Goal: Task Accomplishment & Management: Manage account settings

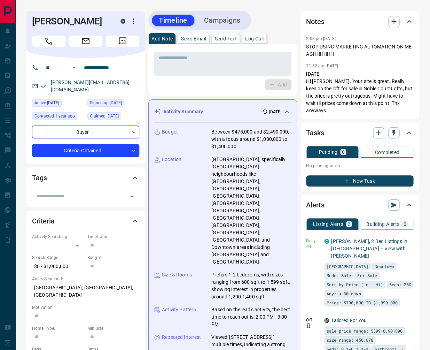
scroll to position [99, 0]
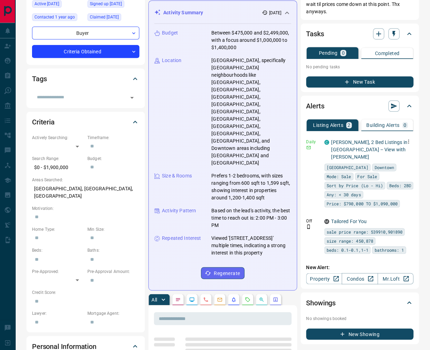
click at [409, 138] on icon "button" at bounding box center [408, 141] width 6 height 6
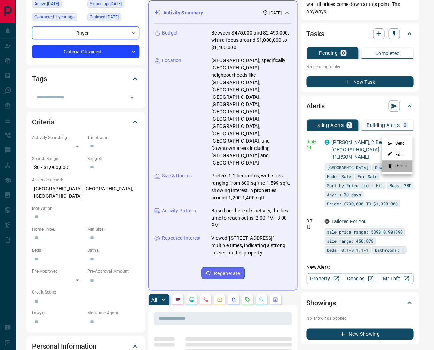
click at [404, 164] on li "Delete" at bounding box center [397, 165] width 31 height 11
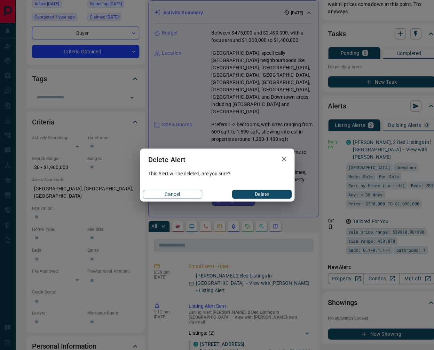
click at [234, 195] on button "Delete" at bounding box center [262, 193] width 60 height 9
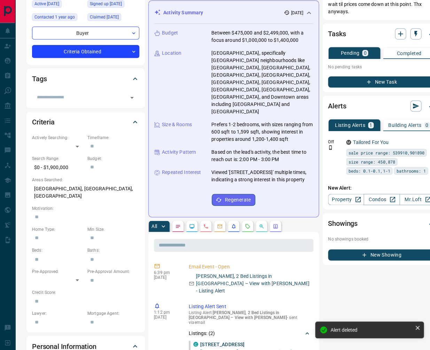
click at [427, 138] on icon "button" at bounding box center [430, 141] width 6 height 6
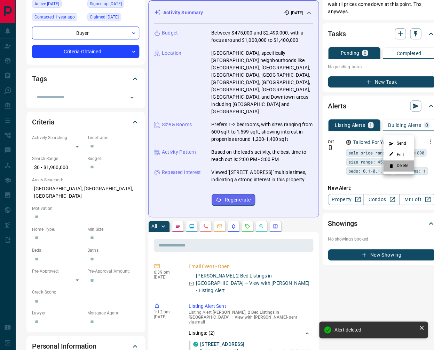
click at [402, 164] on li "Delete" at bounding box center [398, 165] width 31 height 11
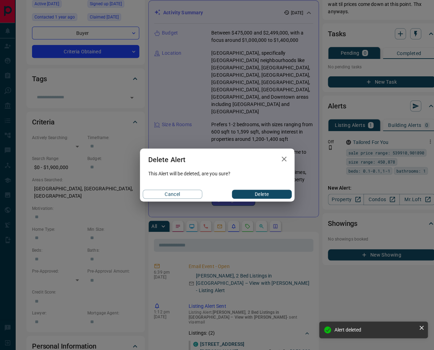
drag, startPoint x: 275, startPoint y: 191, endPoint x: 273, endPoint y: 204, distance: 13.4
click at [276, 192] on button "Delete" at bounding box center [262, 193] width 60 height 9
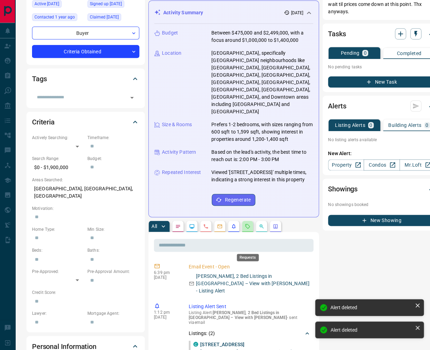
click at [248, 229] on icon "Requests" at bounding box center [248, 226] width 6 height 6
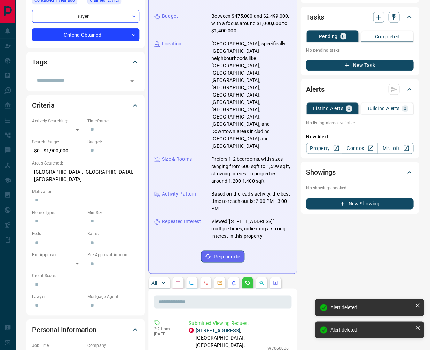
scroll to position [123, 0]
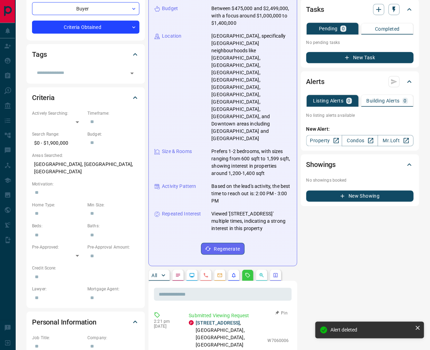
click at [283, 309] on button "Pin" at bounding box center [281, 312] width 20 height 6
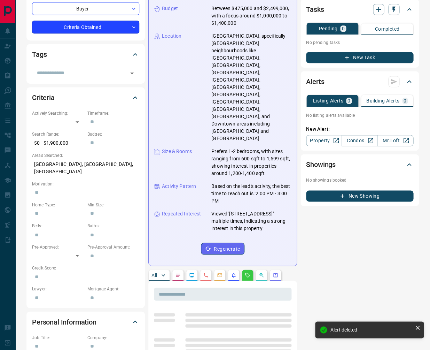
scroll to position [0, 0]
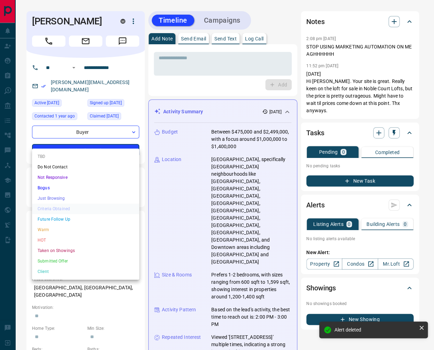
click at [53, 237] on li "HOT" at bounding box center [85, 240] width 107 height 10
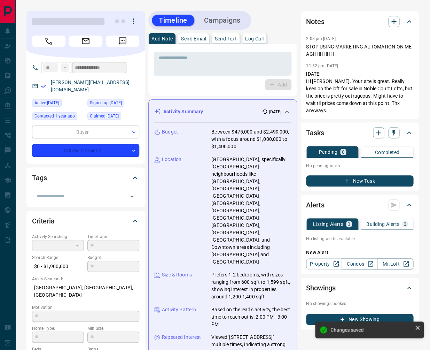
type input "*"
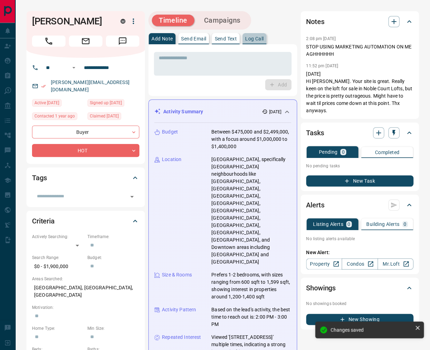
click at [255, 36] on p "Log Call" at bounding box center [254, 38] width 18 height 5
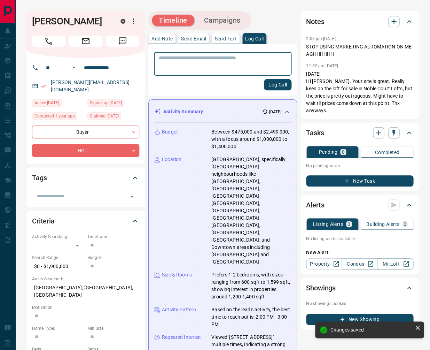
click at [278, 86] on button "Log Call" at bounding box center [278, 84] width 28 height 11
